Goal: Task Accomplishment & Management: Use online tool/utility

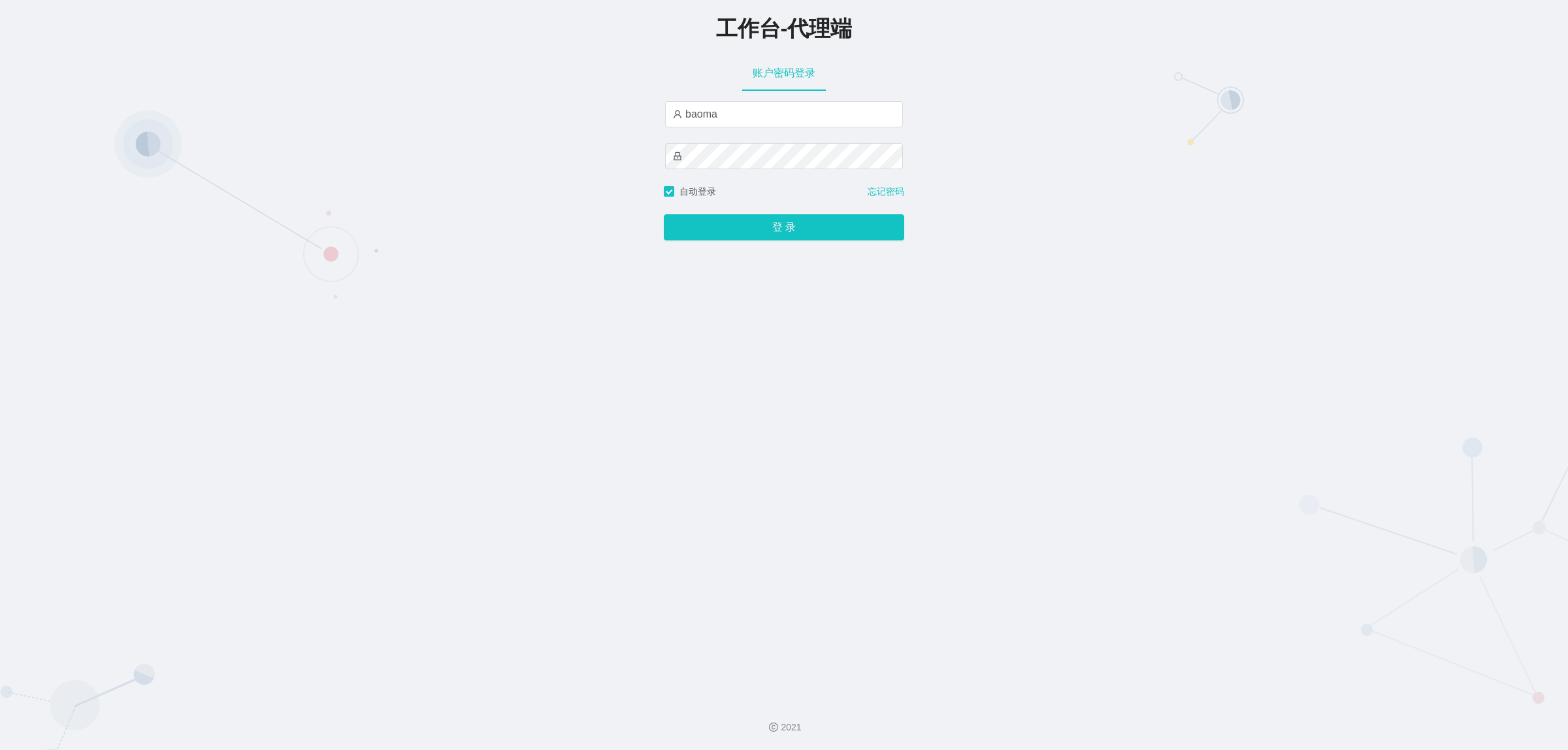
type input "damao"
click at [784, 230] on button "登 录" at bounding box center [784, 227] width 240 height 26
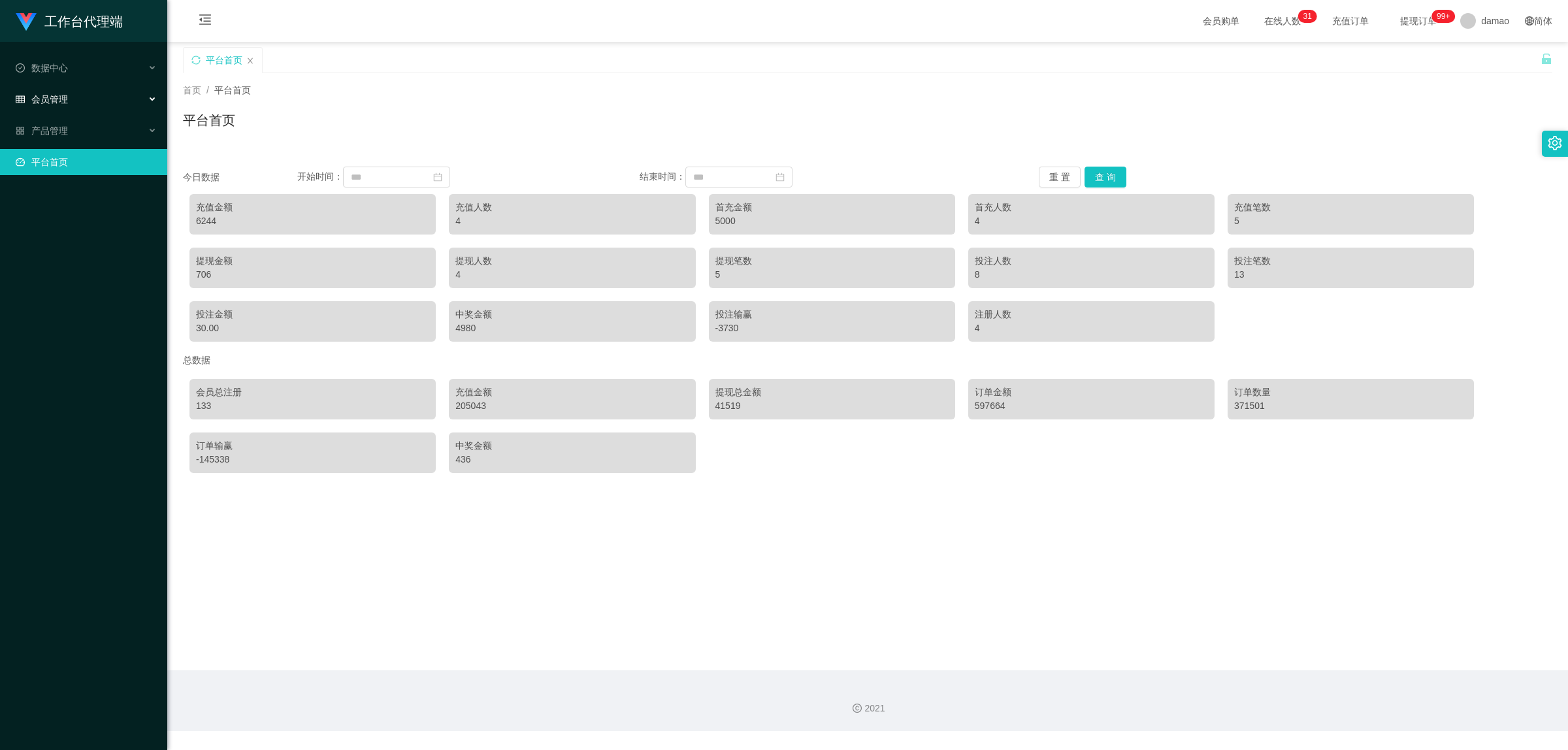
click at [64, 103] on span "会员管理" at bounding box center [42, 100] width 52 height 11
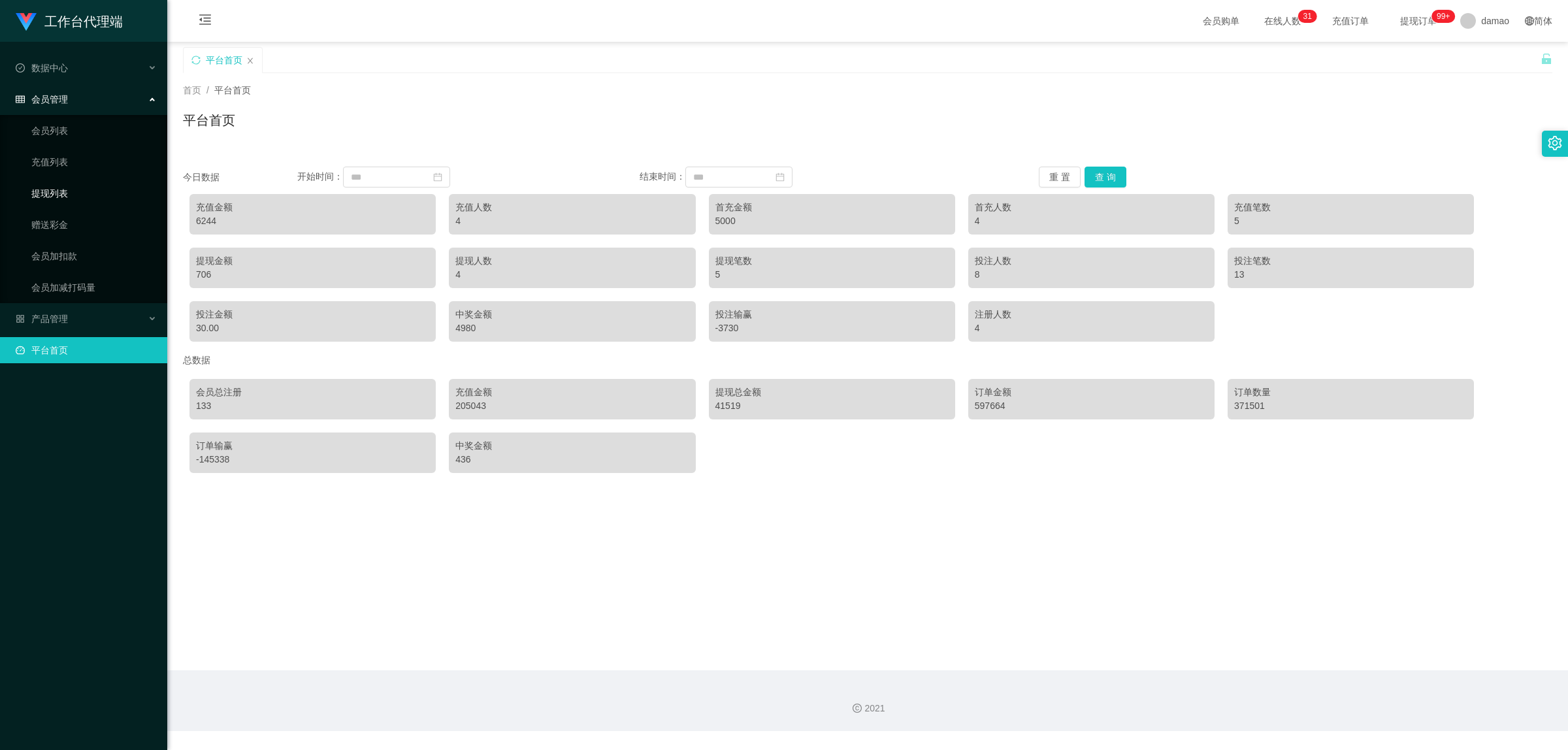
click at [59, 190] on link "提现列表" at bounding box center [94, 193] width 125 height 26
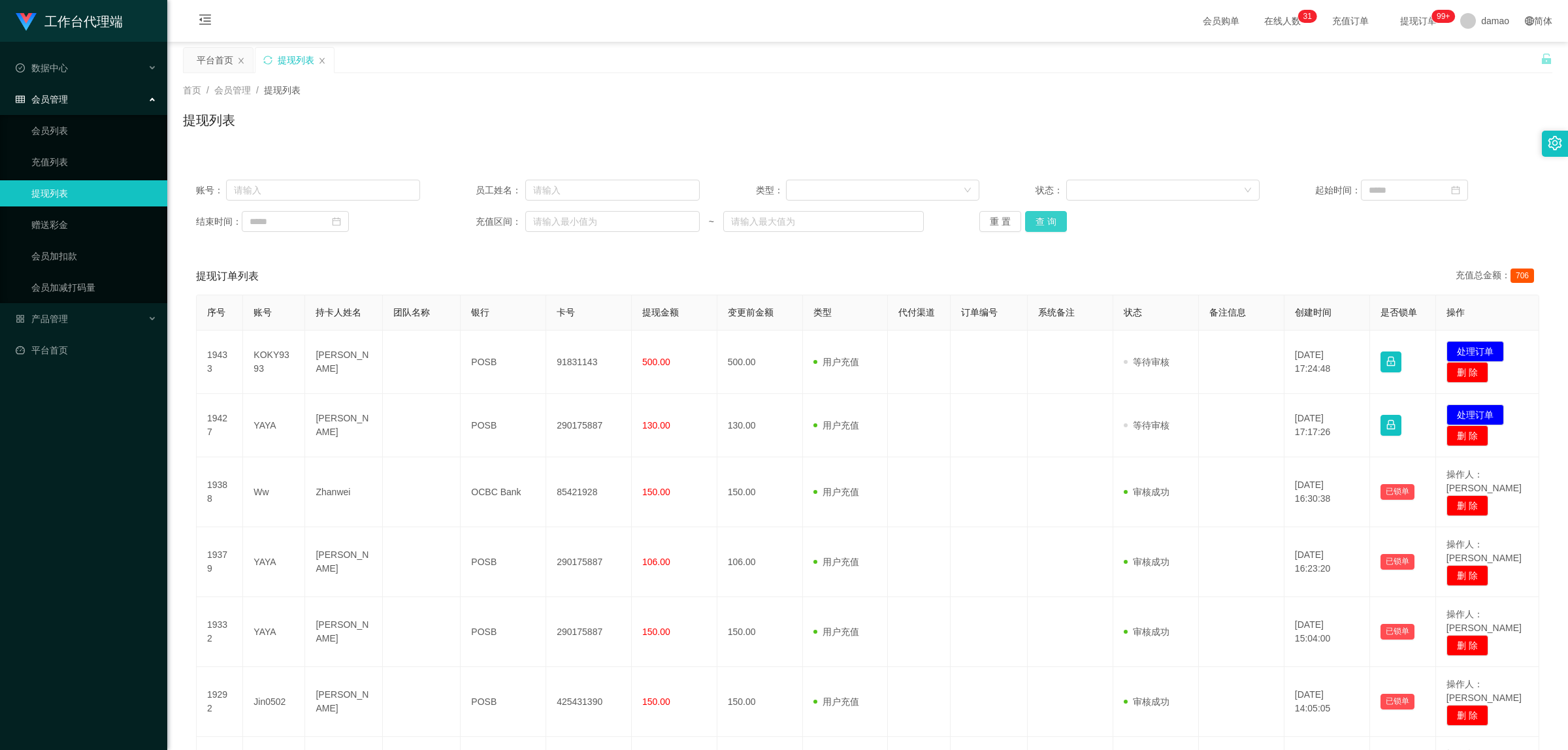
click at [1040, 220] on button "查 询" at bounding box center [1045, 221] width 42 height 21
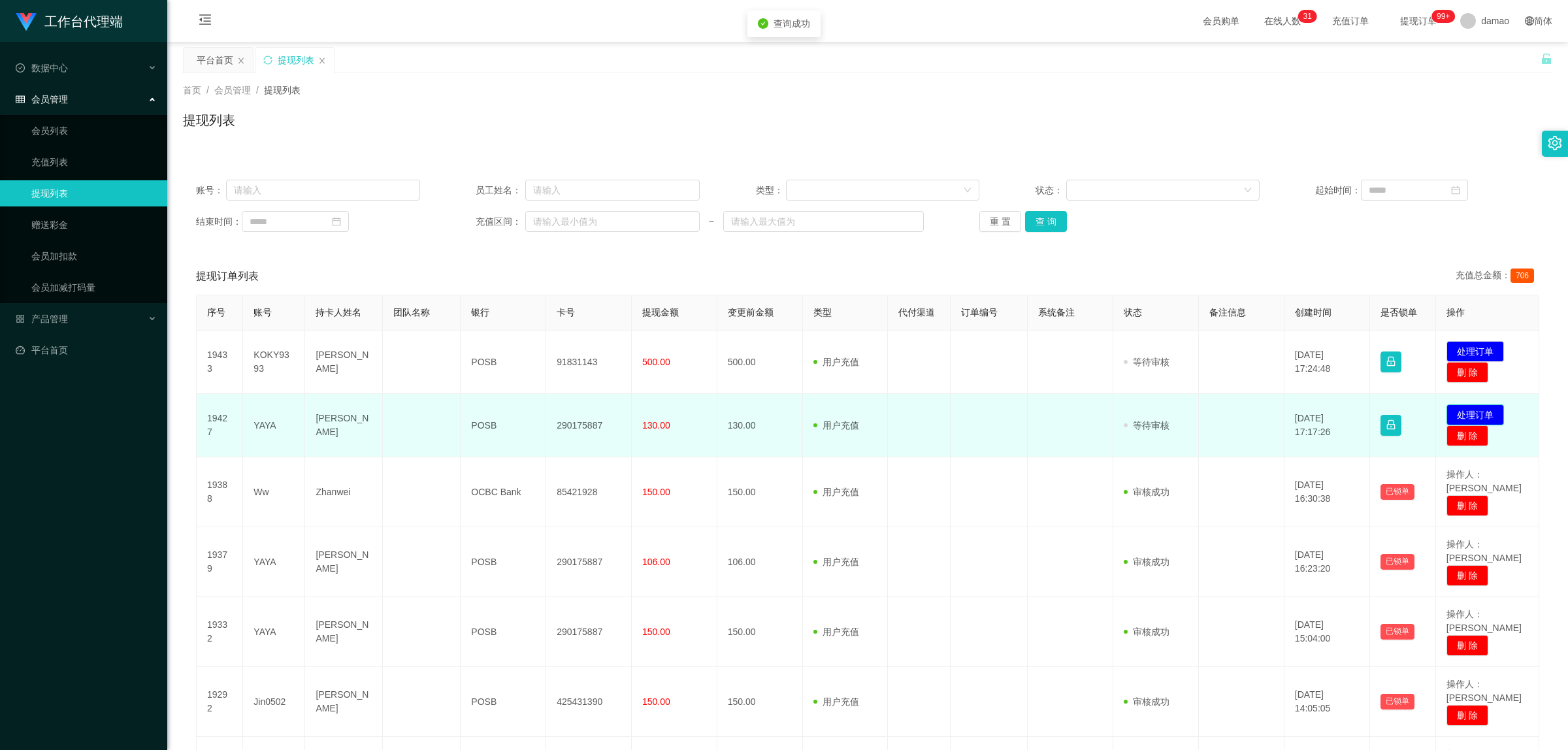
click at [1475, 406] on button "处理订单" at bounding box center [1475, 415] width 57 height 21
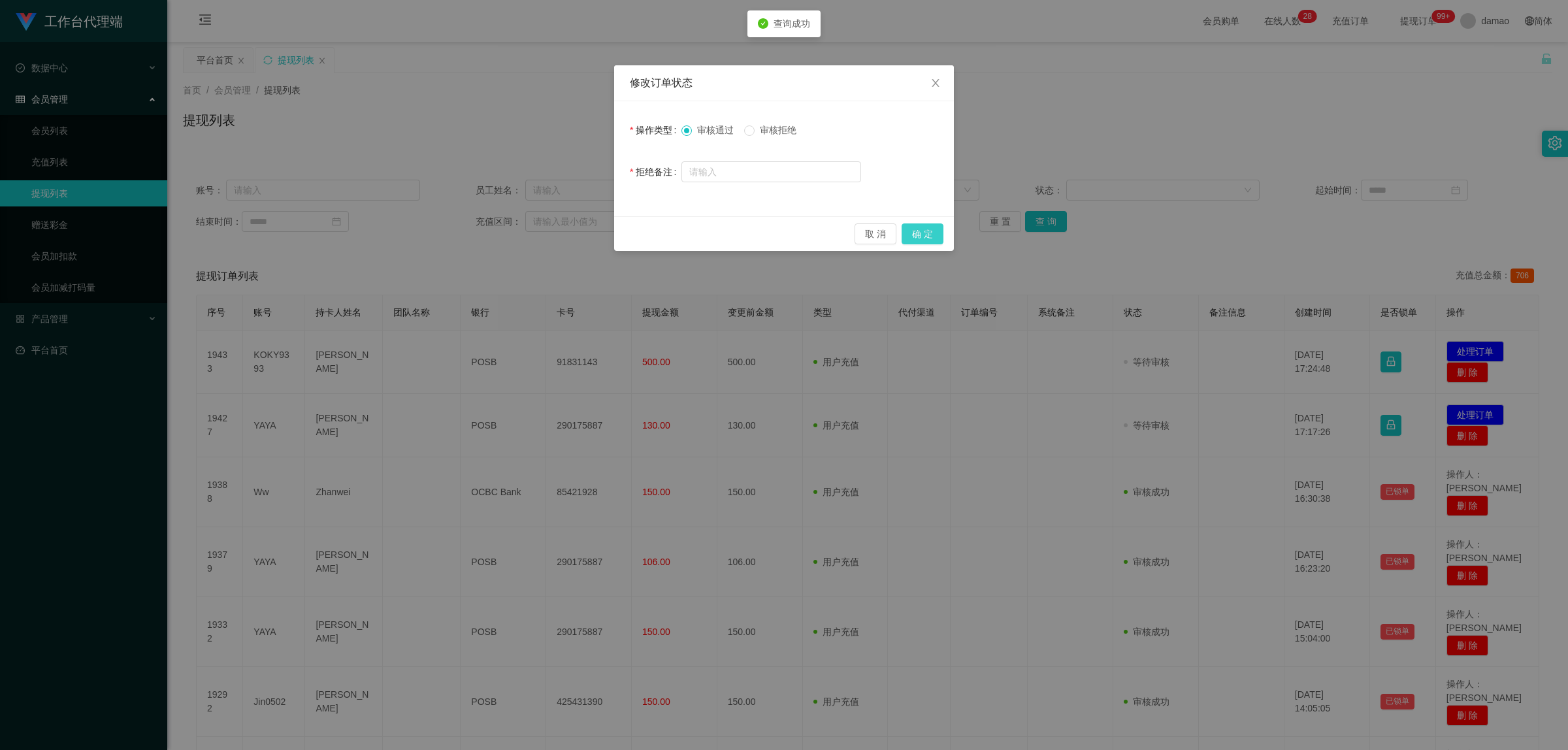
click at [933, 233] on button "确 定" at bounding box center [922, 234] width 42 height 21
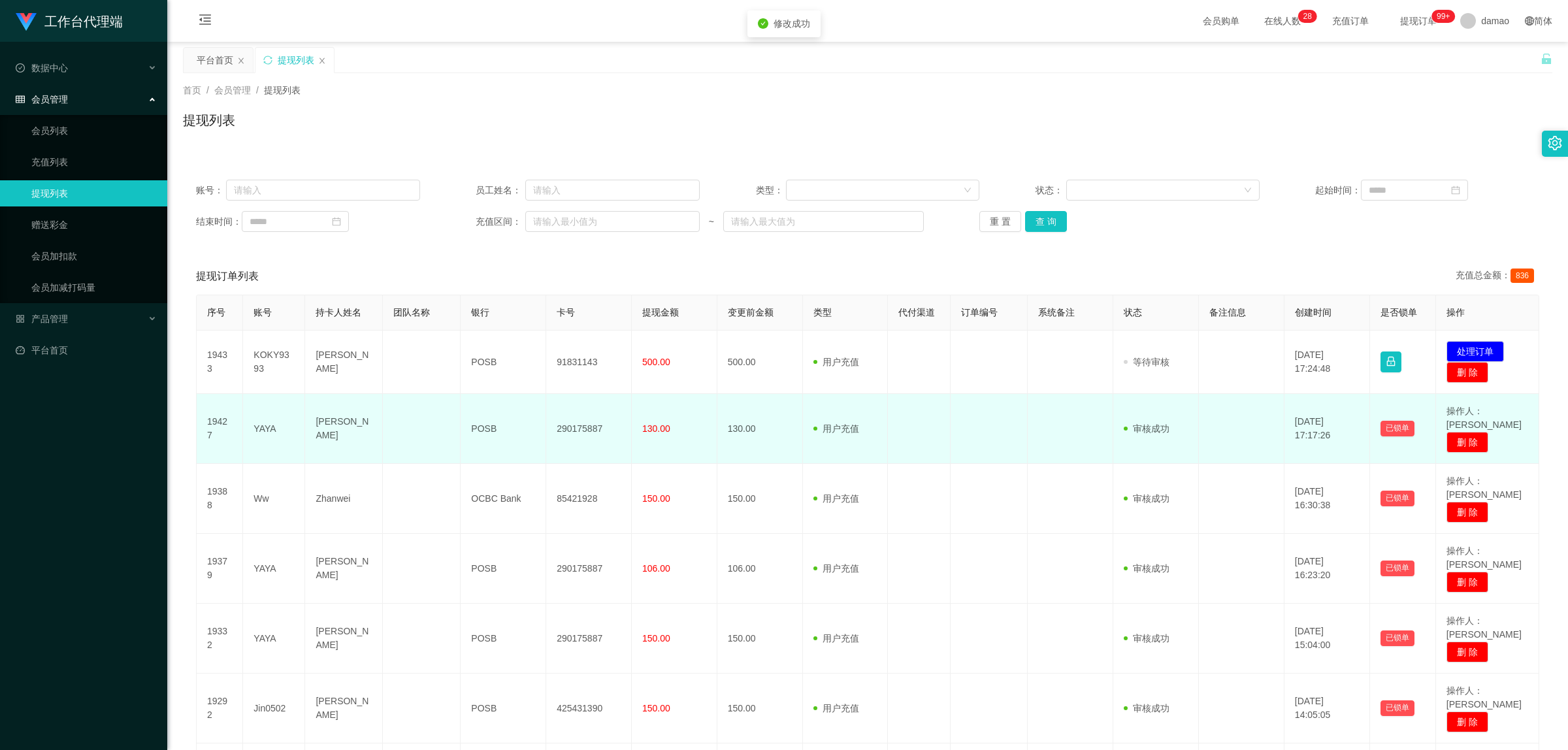
click at [573, 429] on td "290175887" at bounding box center [588, 429] width 85 height 70
copy td "290175887"
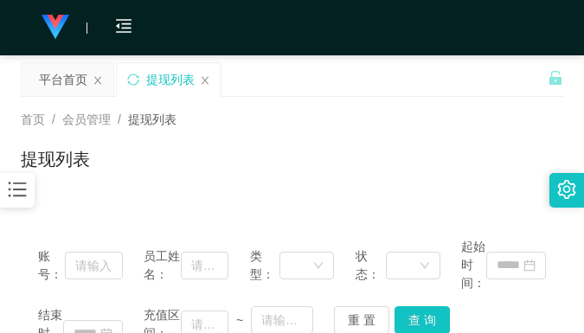
click at [356, 134] on div "首页 / 会员管理 / 提现列表 / 提现列表" at bounding box center [292, 148] width 542 height 75
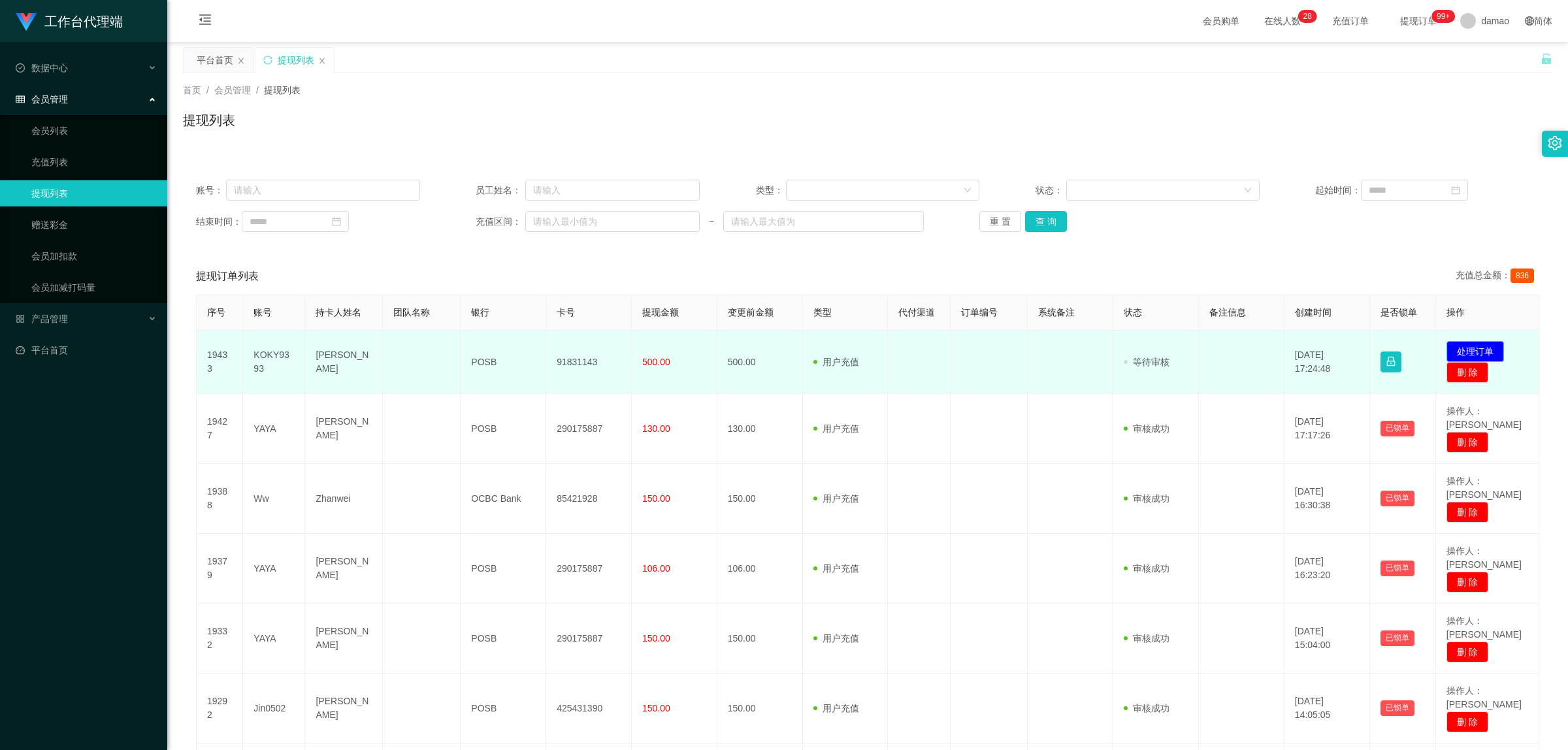
click at [1487, 347] on button "处理订单" at bounding box center [1475, 351] width 57 height 21
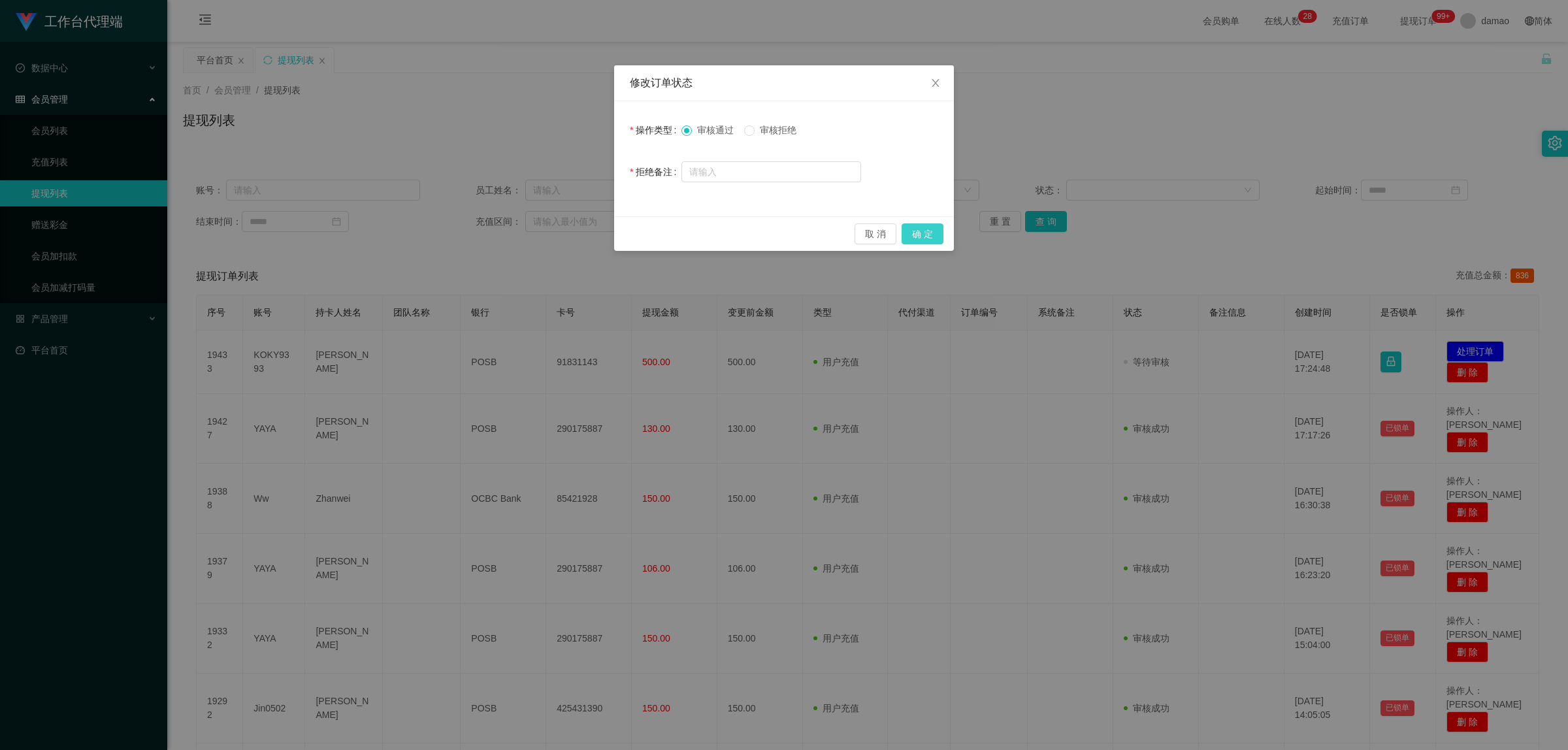
click at [928, 232] on button "确 定" at bounding box center [922, 234] width 42 height 21
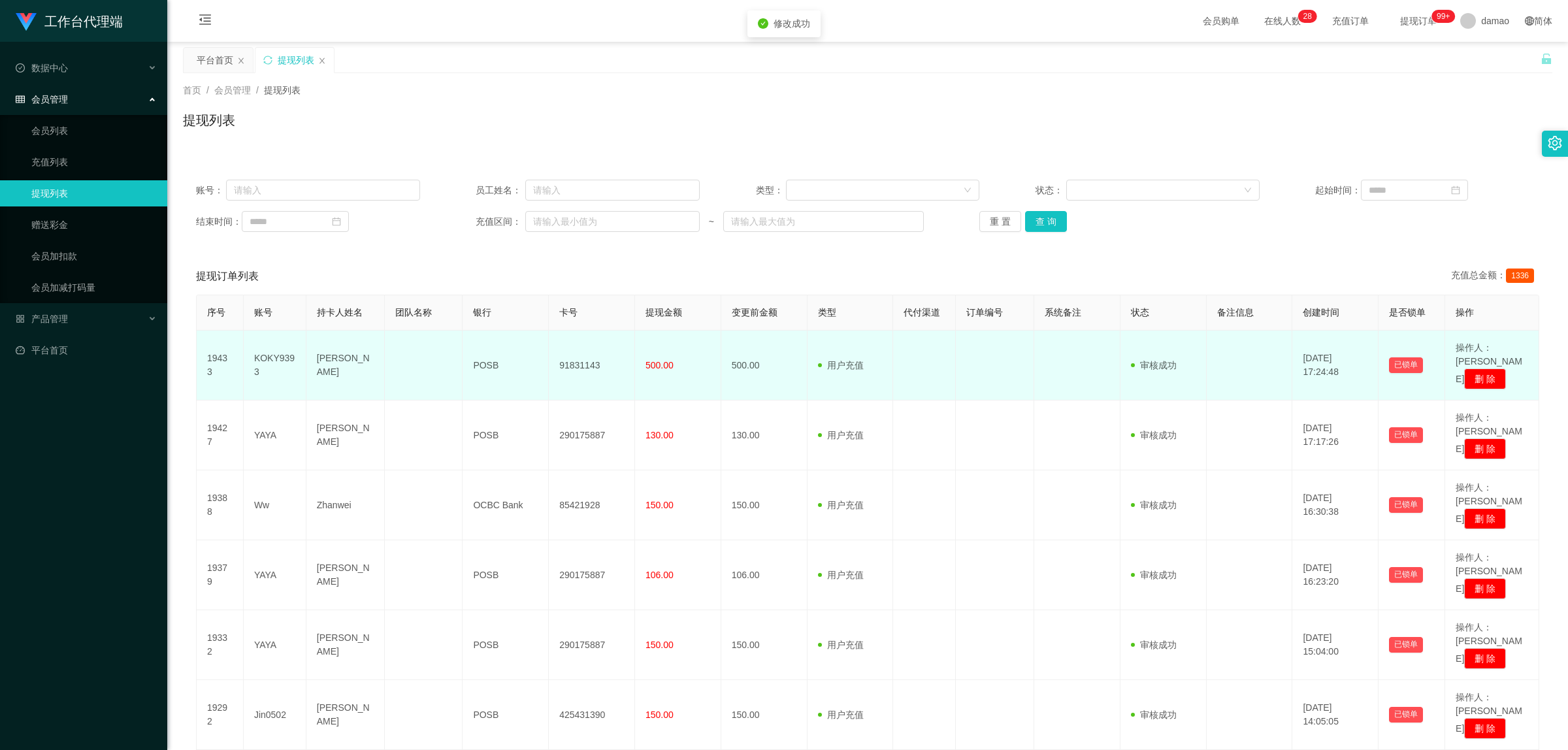
click at [578, 356] on td "91831143" at bounding box center [592, 366] width 86 height 70
copy td "91831143"
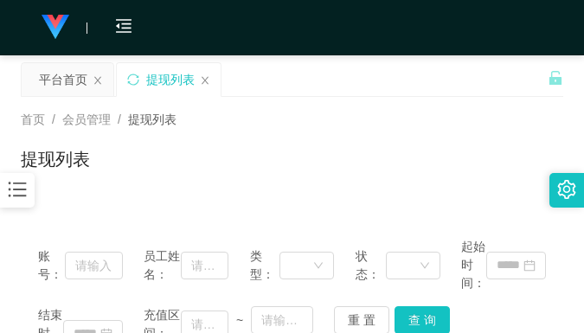
drag, startPoint x: 339, startPoint y: 131, endPoint x: 369, endPoint y: 106, distance: 39.3
click at [342, 130] on div "首页 / 会员管理 / 提现列表 / 提现列表" at bounding box center [292, 148] width 542 height 75
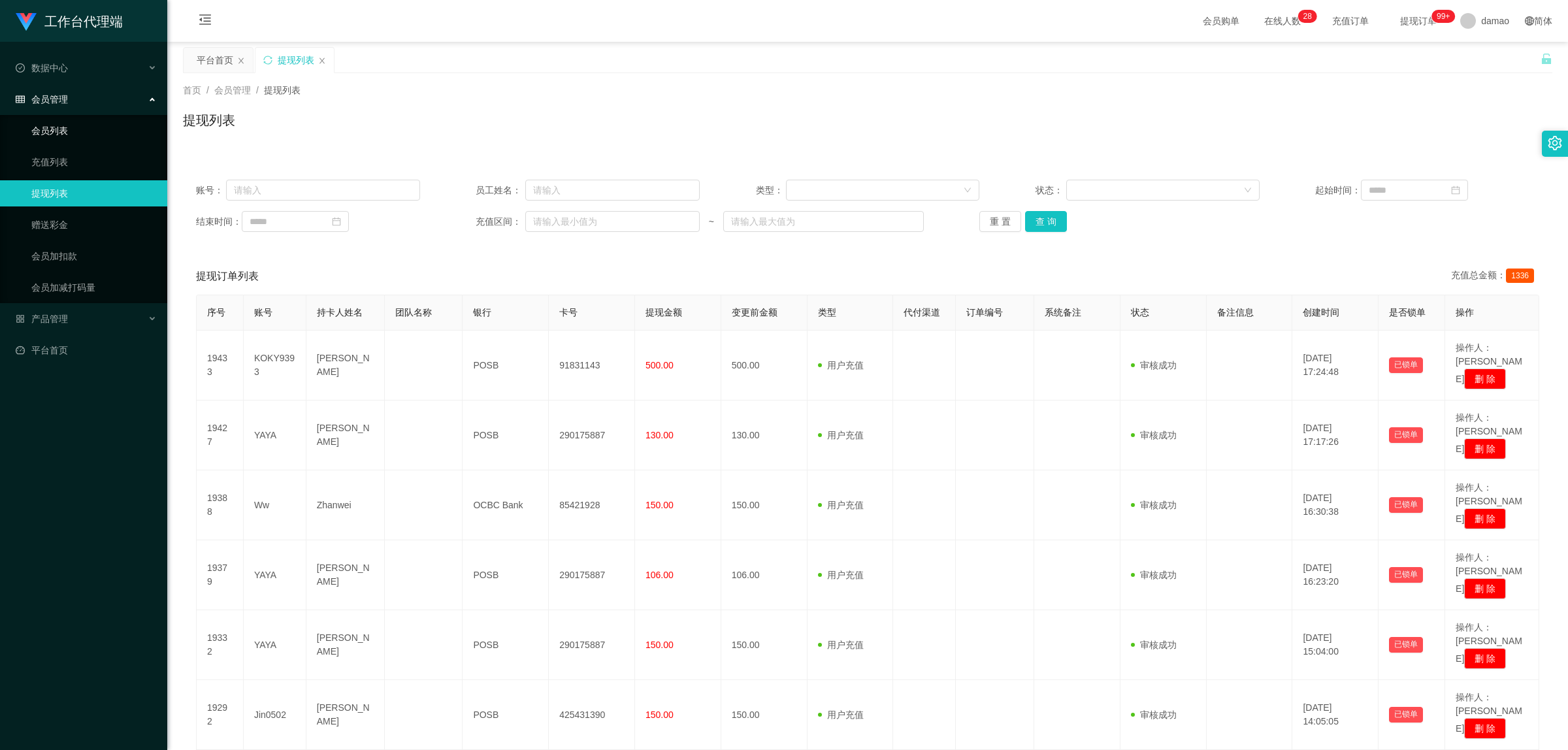
click at [56, 134] on link "会员列表" at bounding box center [94, 131] width 125 height 26
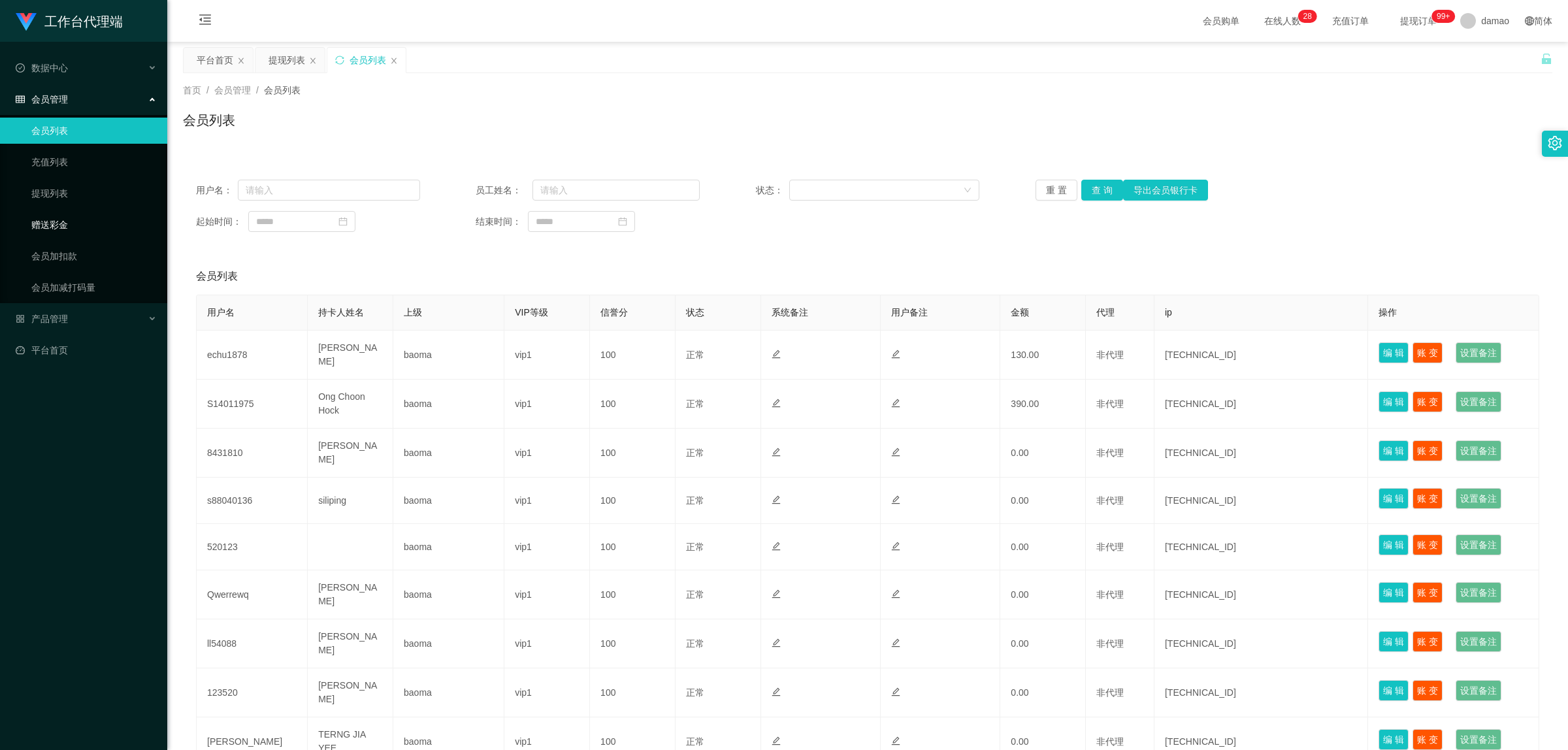
click at [52, 224] on link "赠送彩金" at bounding box center [94, 224] width 125 height 26
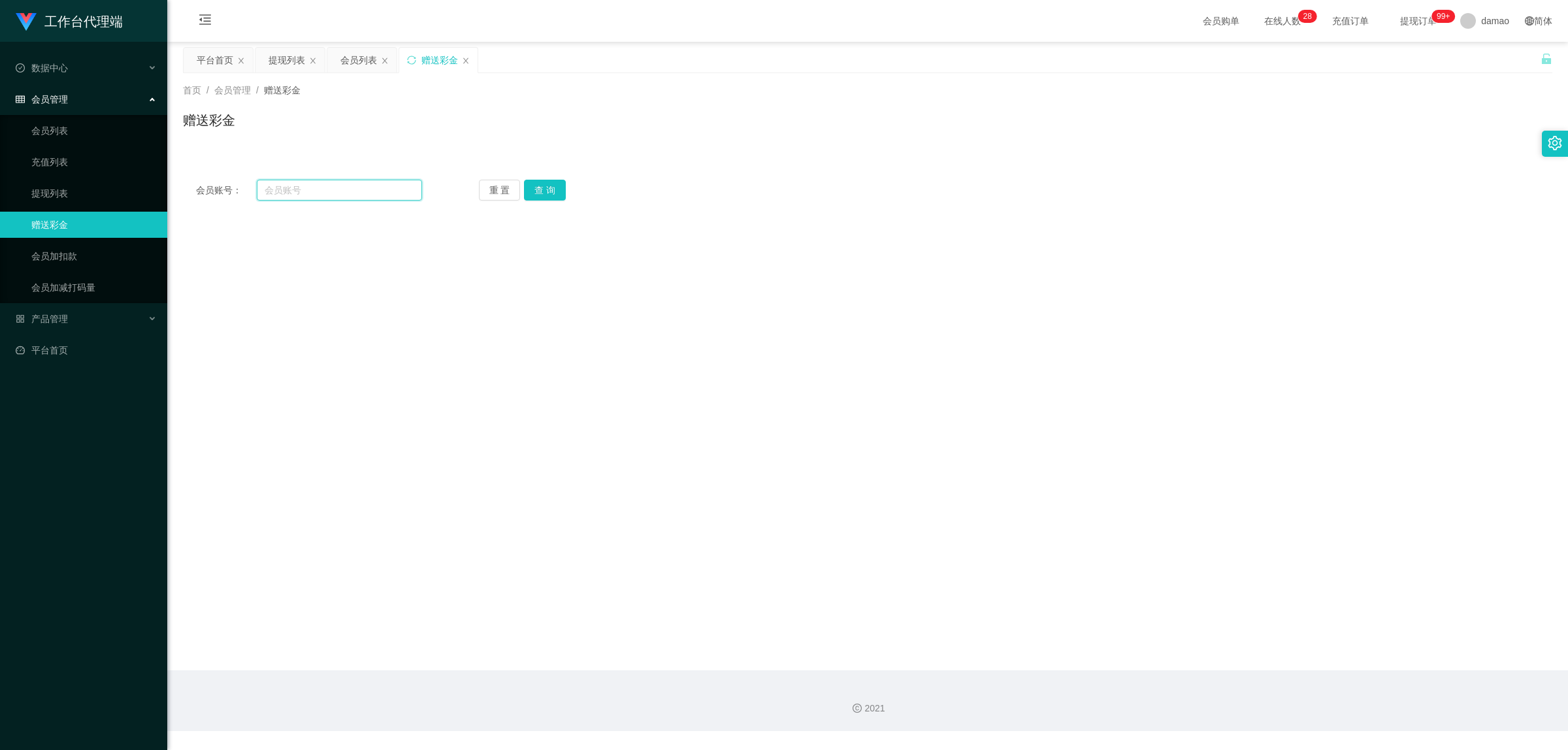
click at [292, 198] on input "text" at bounding box center [339, 190] width 165 height 21
paste input "Jin0502"
type input "Jin0502"
click at [536, 190] on button "查 询" at bounding box center [545, 190] width 42 height 21
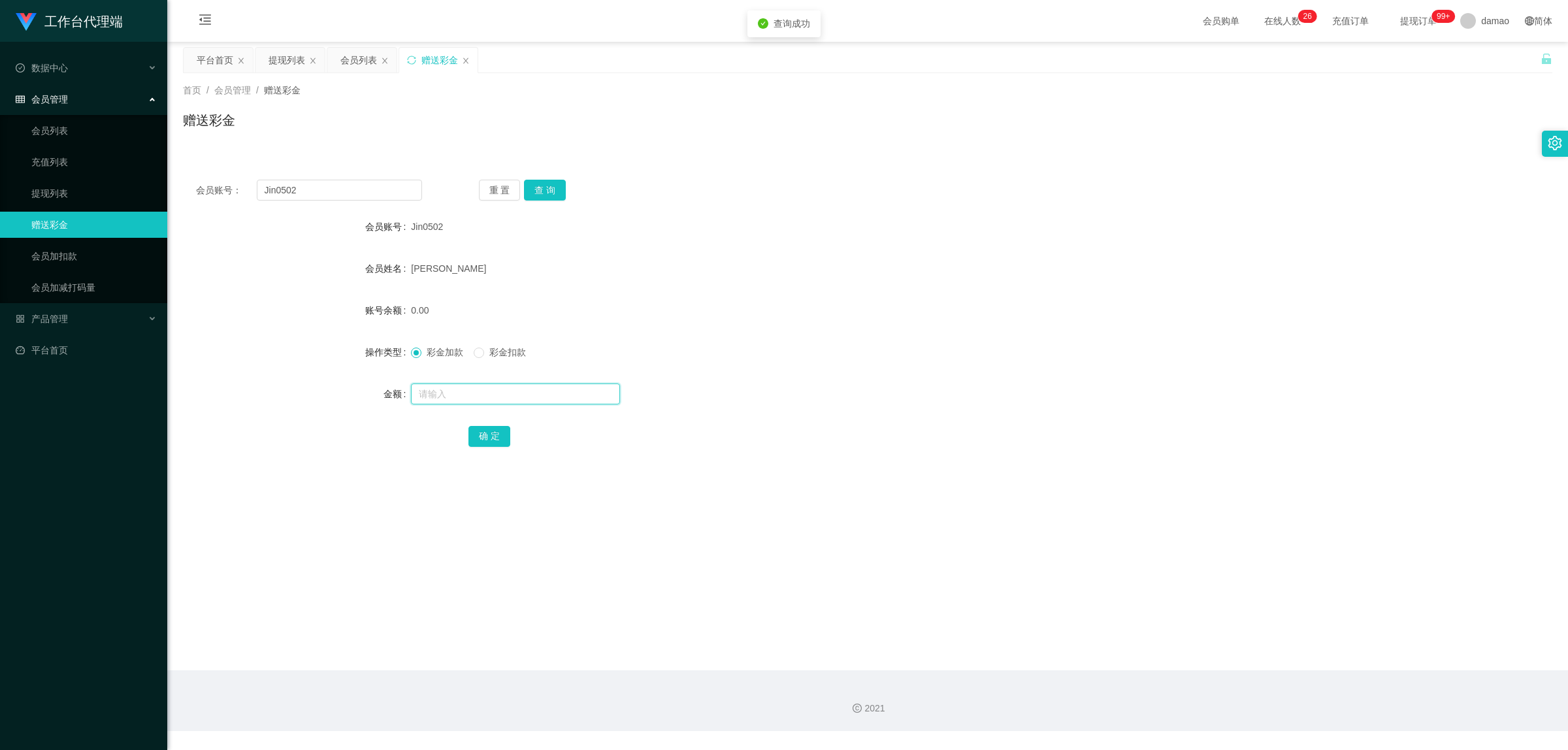
click at [441, 397] on input "text" at bounding box center [515, 394] width 209 height 21
type input "300"
click at [477, 429] on button "确 定" at bounding box center [489, 437] width 42 height 21
click at [347, 63] on div "会员列表" at bounding box center [359, 60] width 36 height 25
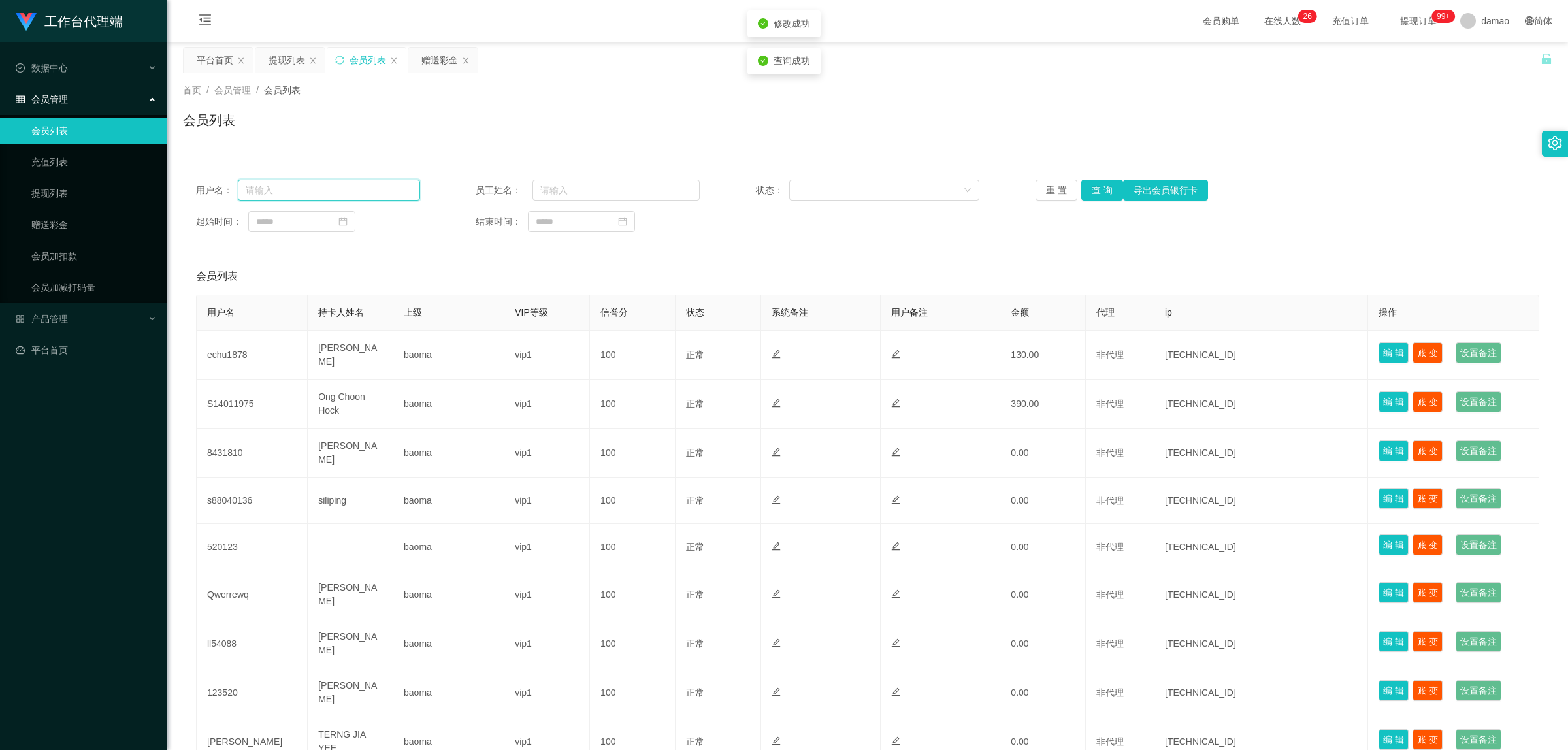
click at [340, 183] on input "text" at bounding box center [329, 190] width 182 height 21
paste input "Jin0502"
type input "Jin0502"
click at [1098, 187] on button "查 询" at bounding box center [1101, 190] width 42 height 21
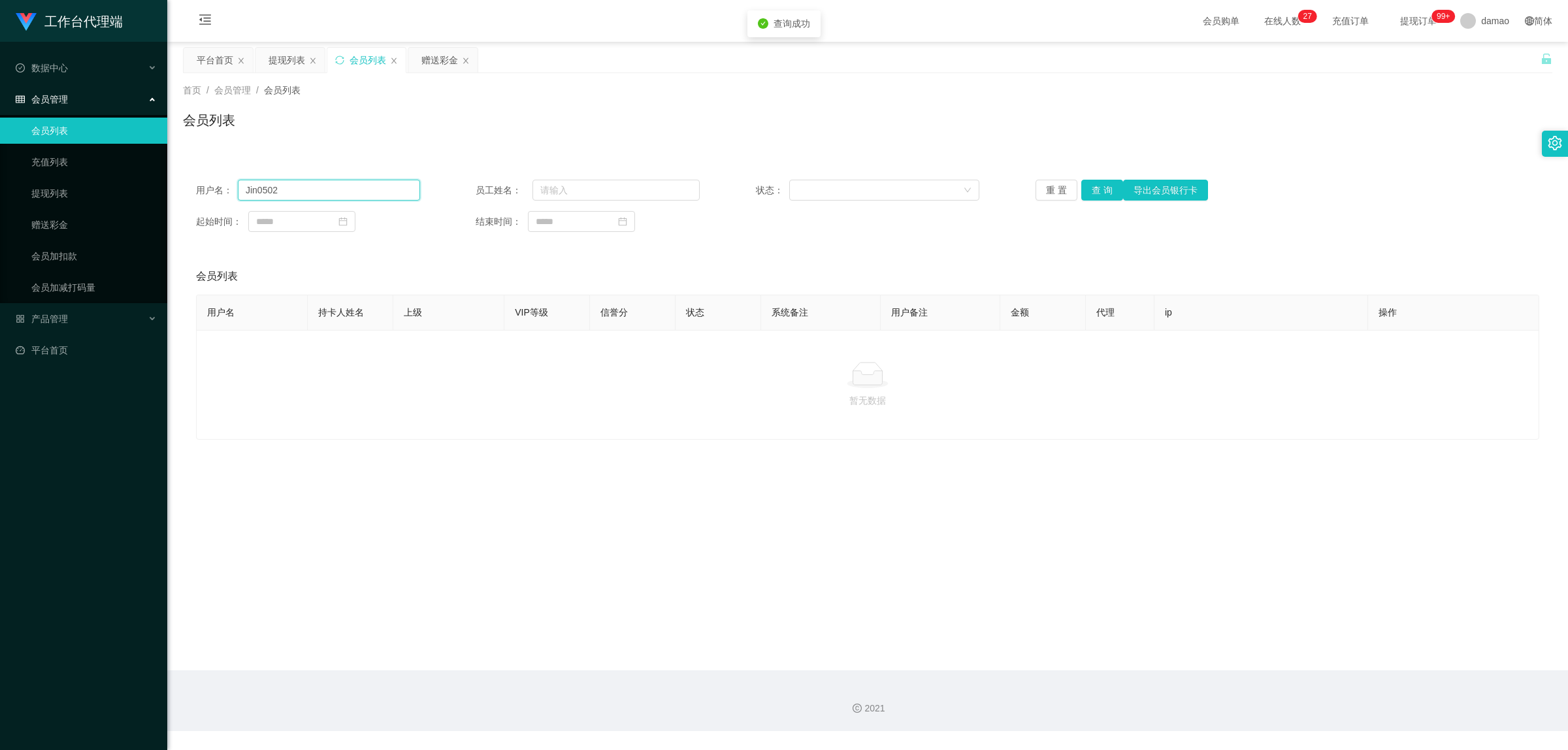
drag, startPoint x: 309, startPoint y: 188, endPoint x: 167, endPoint y: 157, distance: 145.3
click at [167, 158] on section "工作台代理端 数据中心 会员管理 会员列表 充值列表 提现列表 赠送彩金 会员加扣款 会员加减打码量 产品管理 平台首页 保存配置 重置配置 整体风格设置 主…" at bounding box center [784, 366] width 1568 height 731
